Goal: Ask a question

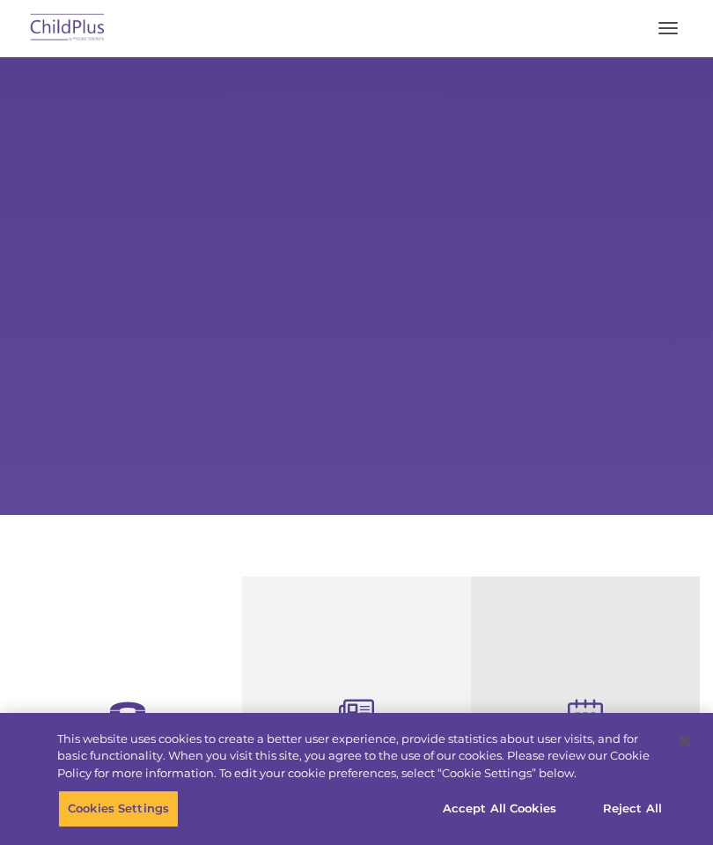
select select "MEDIUM"
click at [664, 26] on button "button" at bounding box center [668, 28] width 37 height 28
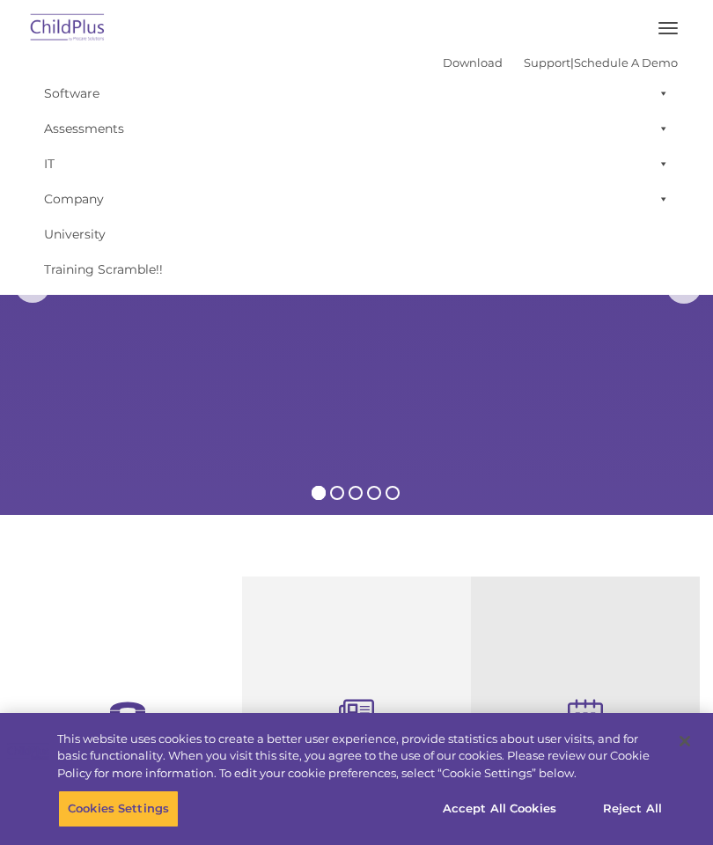
click at [404, 574] on section "Reliable Customer Support Need help with ChildPlus? We offer many convenient wa…" at bounding box center [356, 847] width 713 height 664
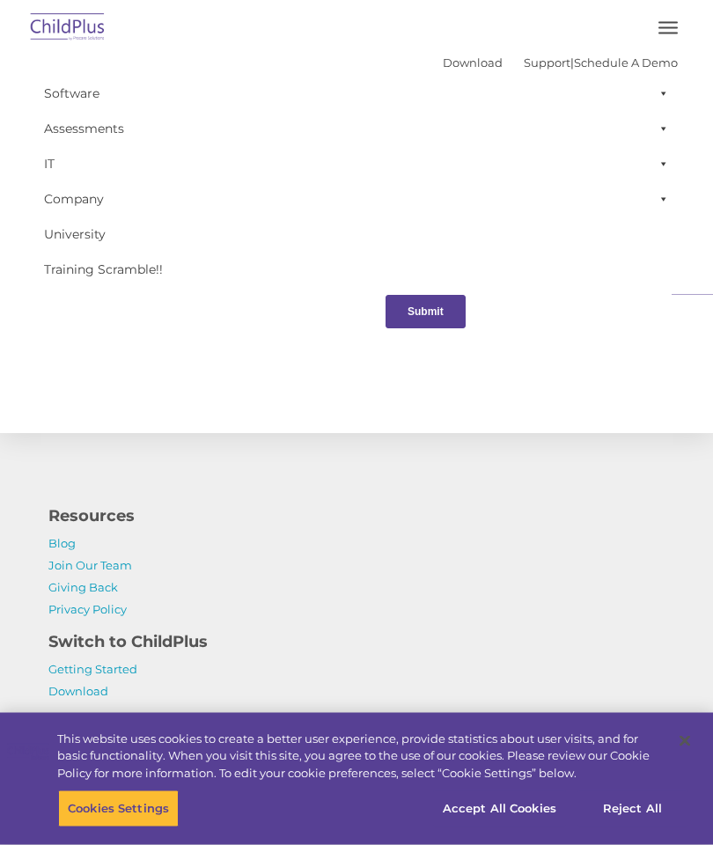
scroll to position [1847, 0]
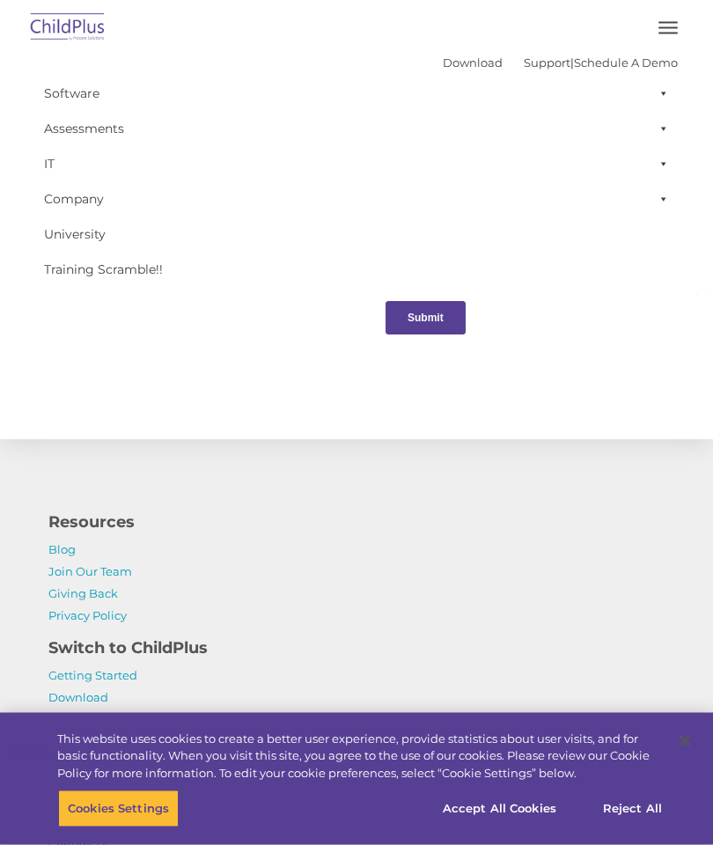
click at [676, 37] on button "button" at bounding box center [668, 28] width 37 height 28
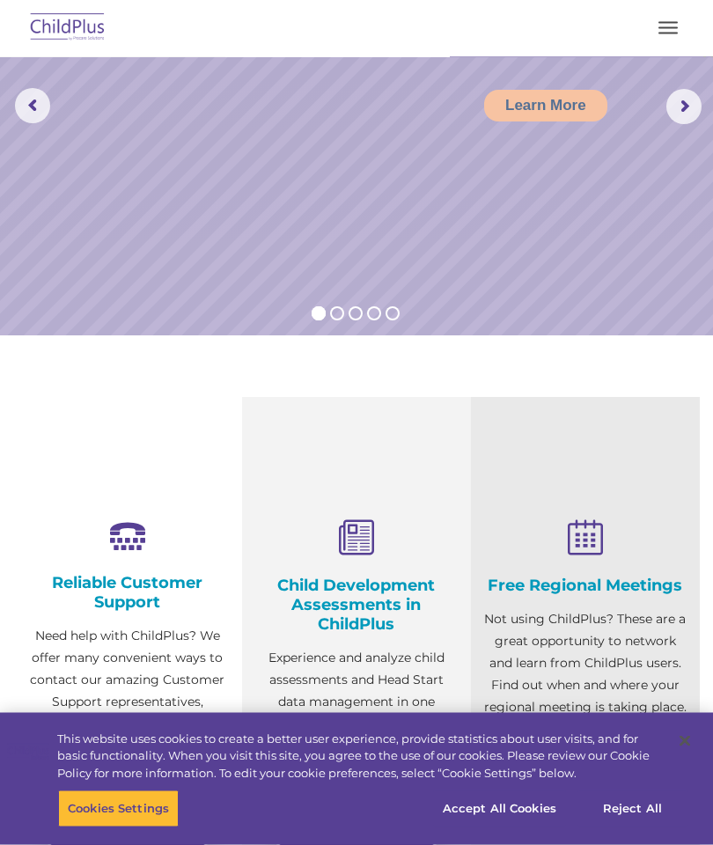
scroll to position [0, 0]
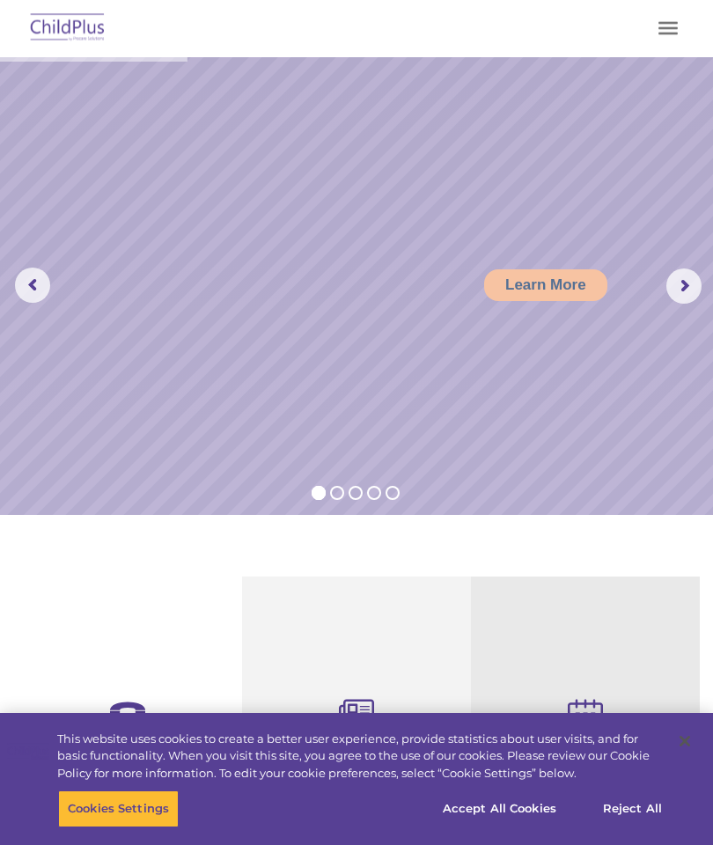
click at [668, 24] on button "button" at bounding box center [668, 28] width 37 height 28
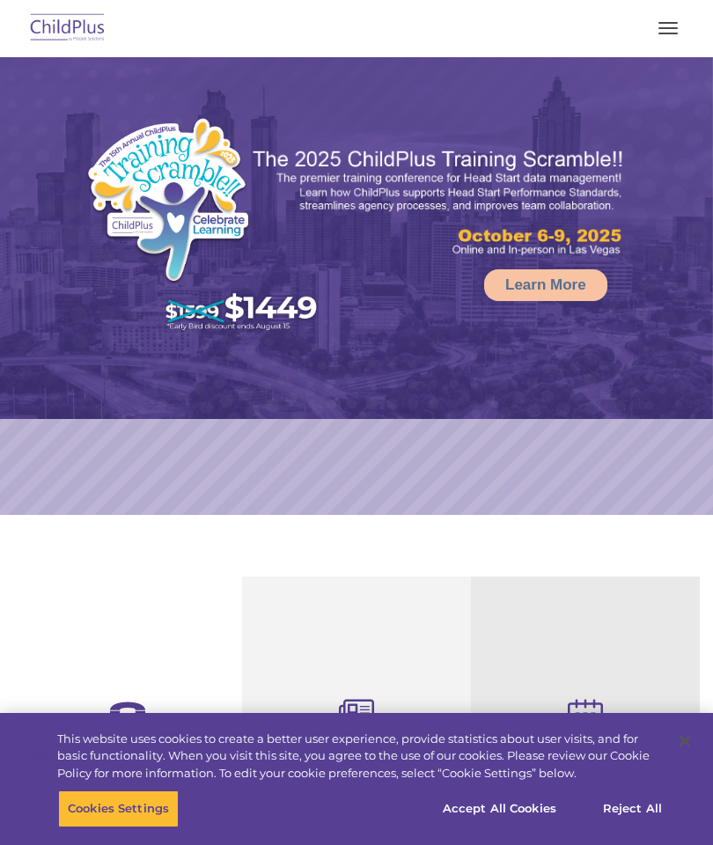
select select "MEDIUM"
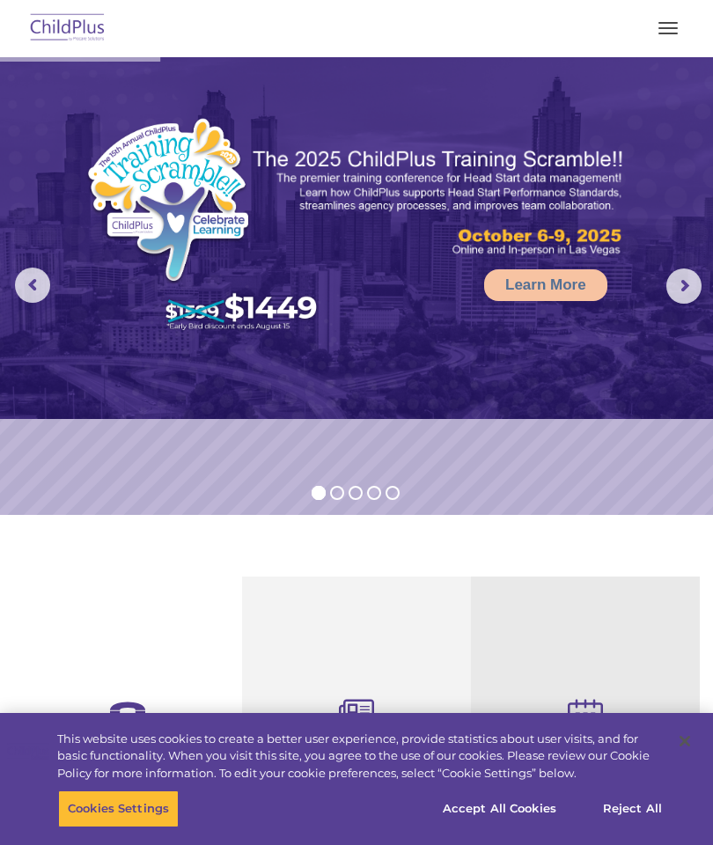
click at [672, 26] on button "button" at bounding box center [668, 28] width 37 height 28
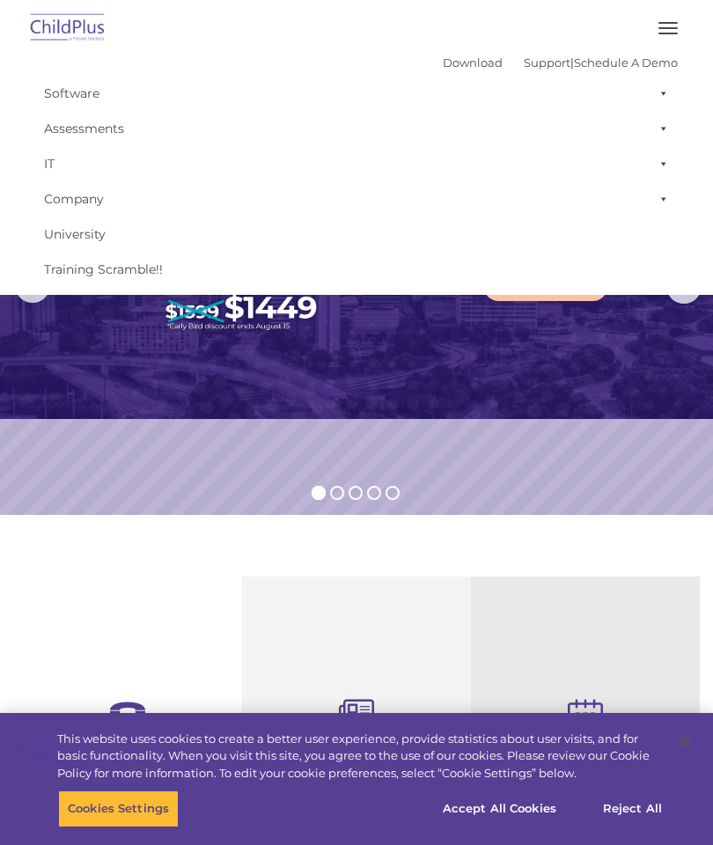
scroll to position [12, 0]
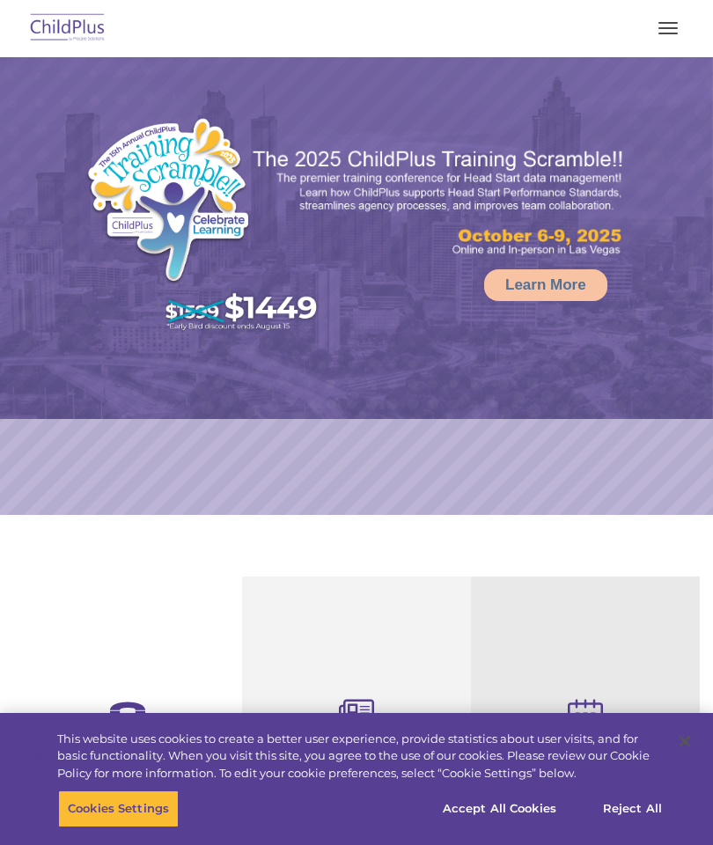
select select "MEDIUM"
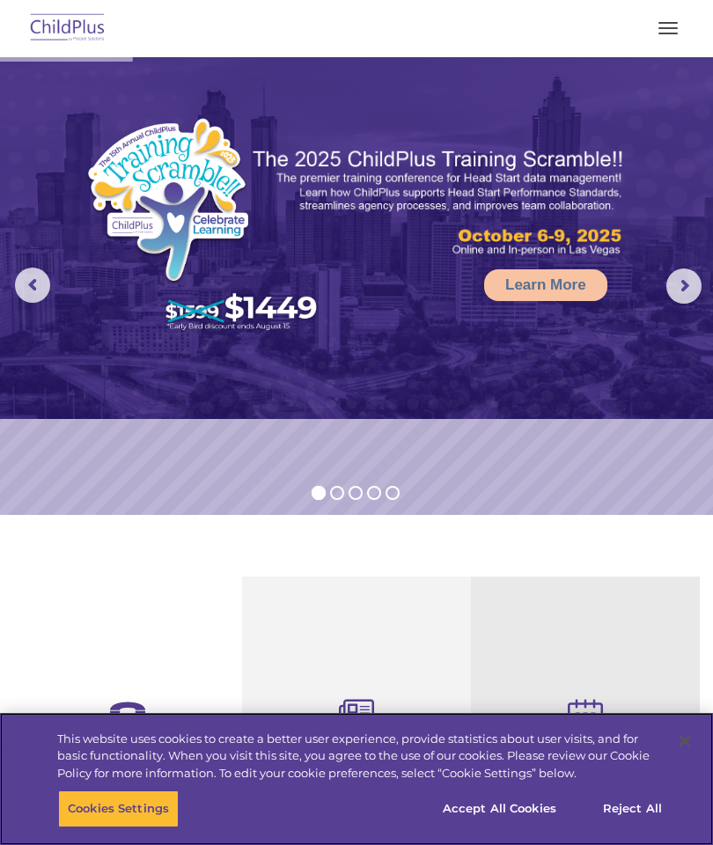
click at [468, 805] on button "Accept All Cookies" at bounding box center [499, 809] width 133 height 37
